Goal: Task Accomplishment & Management: Manage account settings

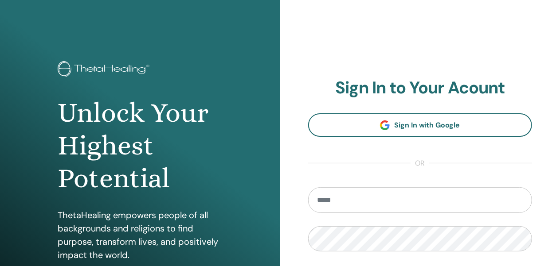
type input "**********"
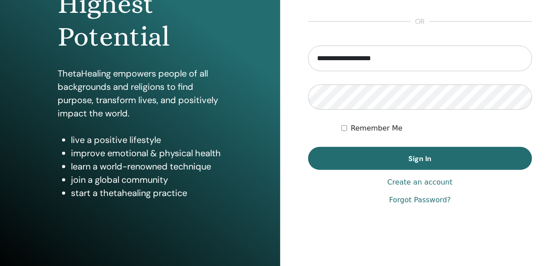
scroll to position [159, 0]
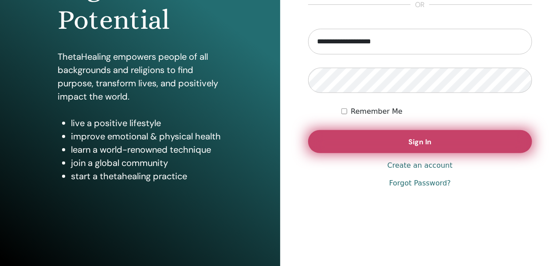
click at [407, 144] on button "Sign In" at bounding box center [420, 141] width 224 height 23
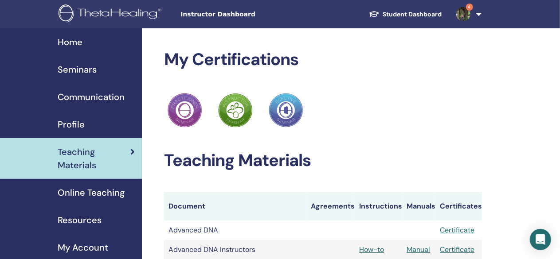
click at [67, 70] on span "Seminars" at bounding box center [77, 69] width 39 height 13
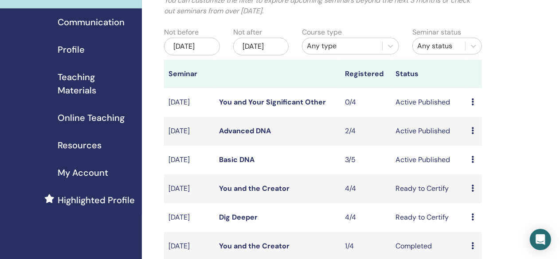
scroll to position [101, 0]
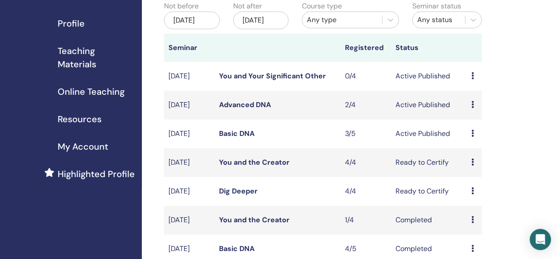
click at [232, 138] on link "Basic DNA" at bounding box center [236, 133] width 35 height 9
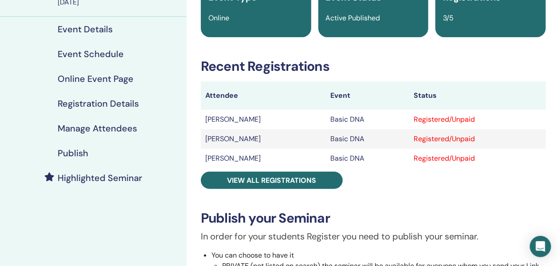
scroll to position [90, 0]
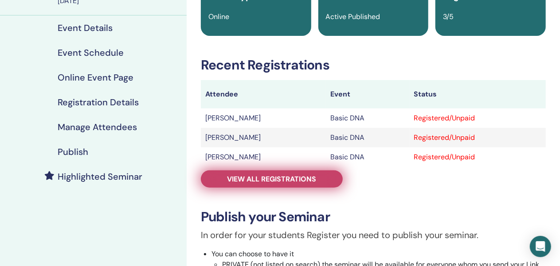
click at [269, 179] on span "View all registrations" at bounding box center [271, 179] width 89 height 9
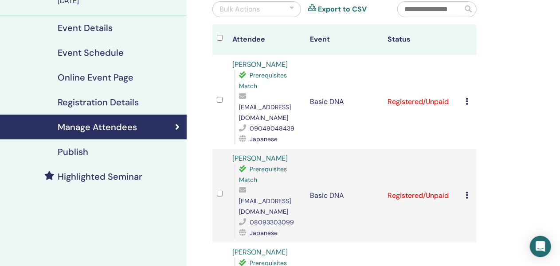
click at [466, 98] on icon at bounding box center [466, 101] width 3 height 7
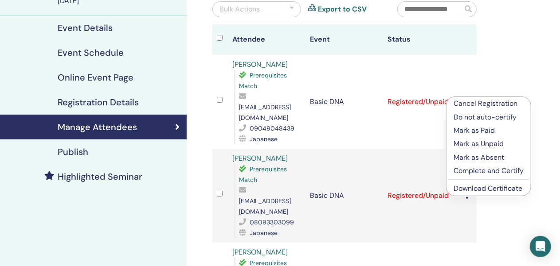
click at [457, 171] on p "Complete and Certify" at bounding box center [488, 171] width 70 height 11
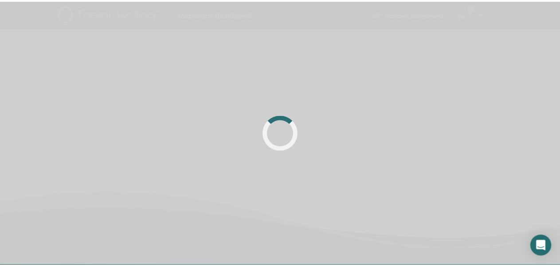
scroll to position [90, 0]
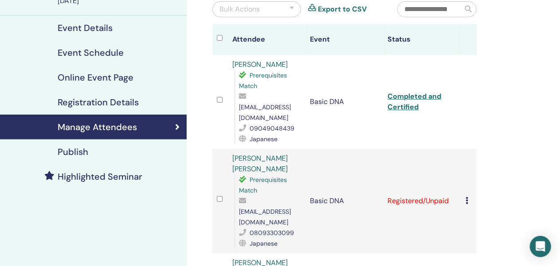
click at [466, 197] on icon at bounding box center [466, 200] width 3 height 7
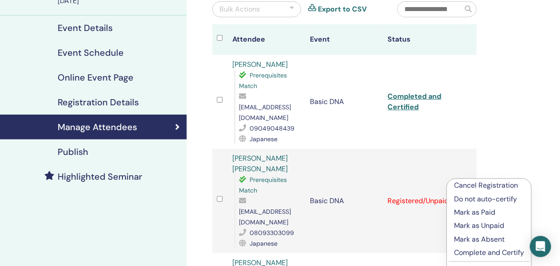
click at [458, 253] on p "Complete and Certify" at bounding box center [489, 253] width 70 height 11
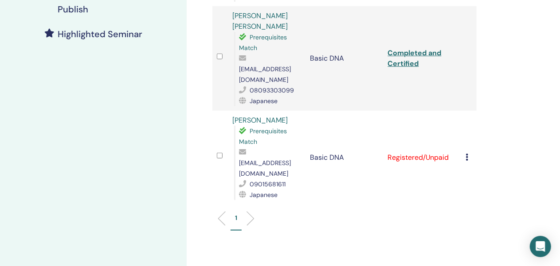
scroll to position [233, 0]
click at [467, 153] on icon at bounding box center [466, 156] width 3 height 7
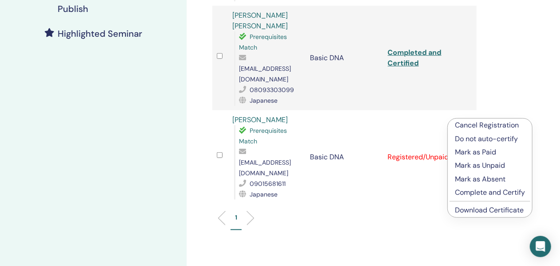
click at [463, 192] on p "Complete and Certify" at bounding box center [490, 192] width 70 height 11
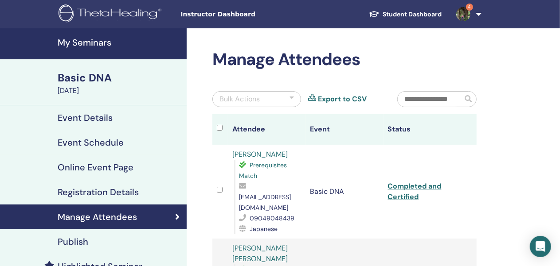
click at [460, 14] on img at bounding box center [463, 14] width 14 height 14
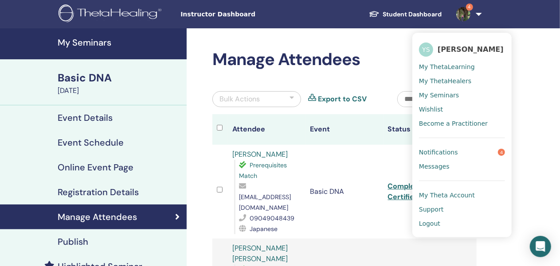
click at [443, 153] on span "Notifications" at bounding box center [438, 152] width 39 height 8
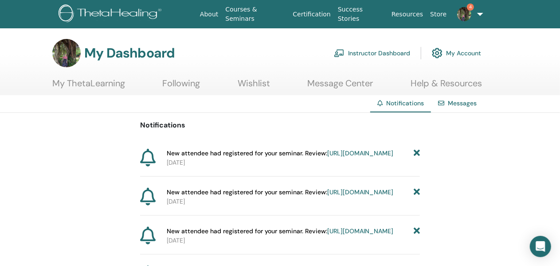
click at [418, 152] on icon at bounding box center [416, 153] width 6 height 9
click at [417, 153] on icon at bounding box center [416, 153] width 6 height 9
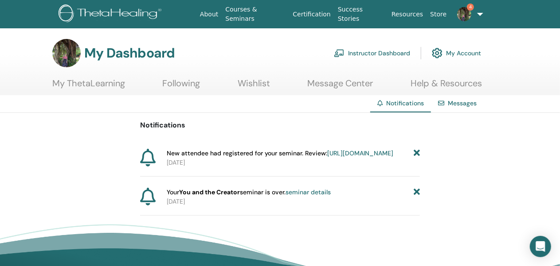
click at [417, 153] on icon at bounding box center [416, 153] width 6 height 9
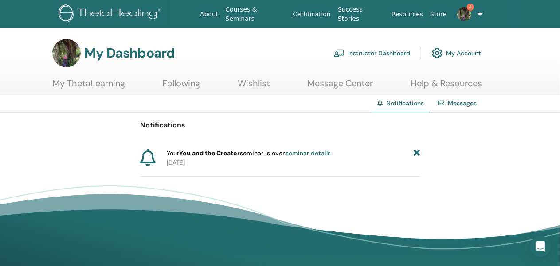
click at [417, 153] on icon at bounding box center [416, 153] width 6 height 9
